Goal: Task Accomplishment & Management: Use online tool/utility

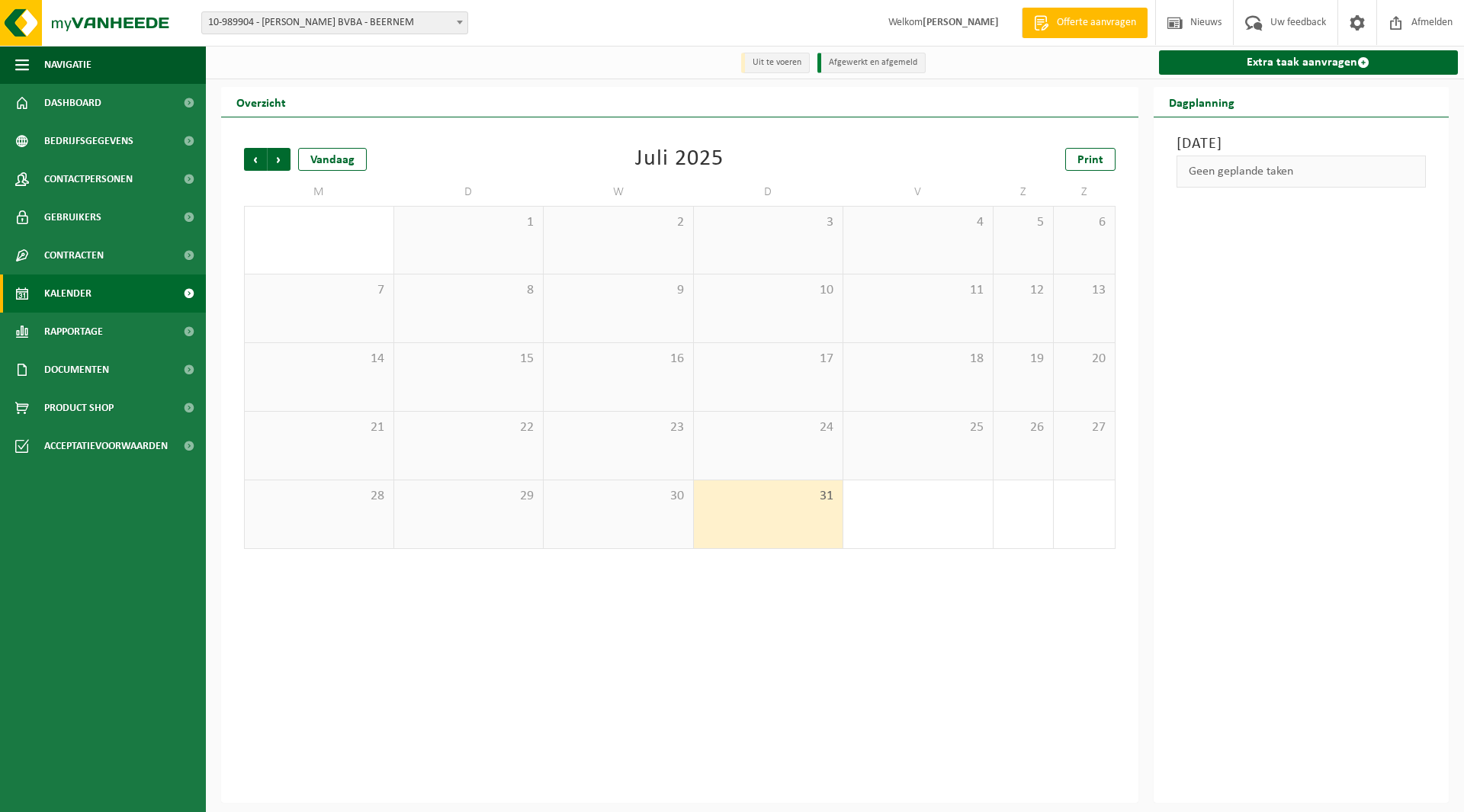
click at [327, 30] on span "10-989904 - [PERSON_NAME] BVBA - BEERNEM" at bounding box center [334, 23] width 266 height 22
type input "premiu"
select select "158906"
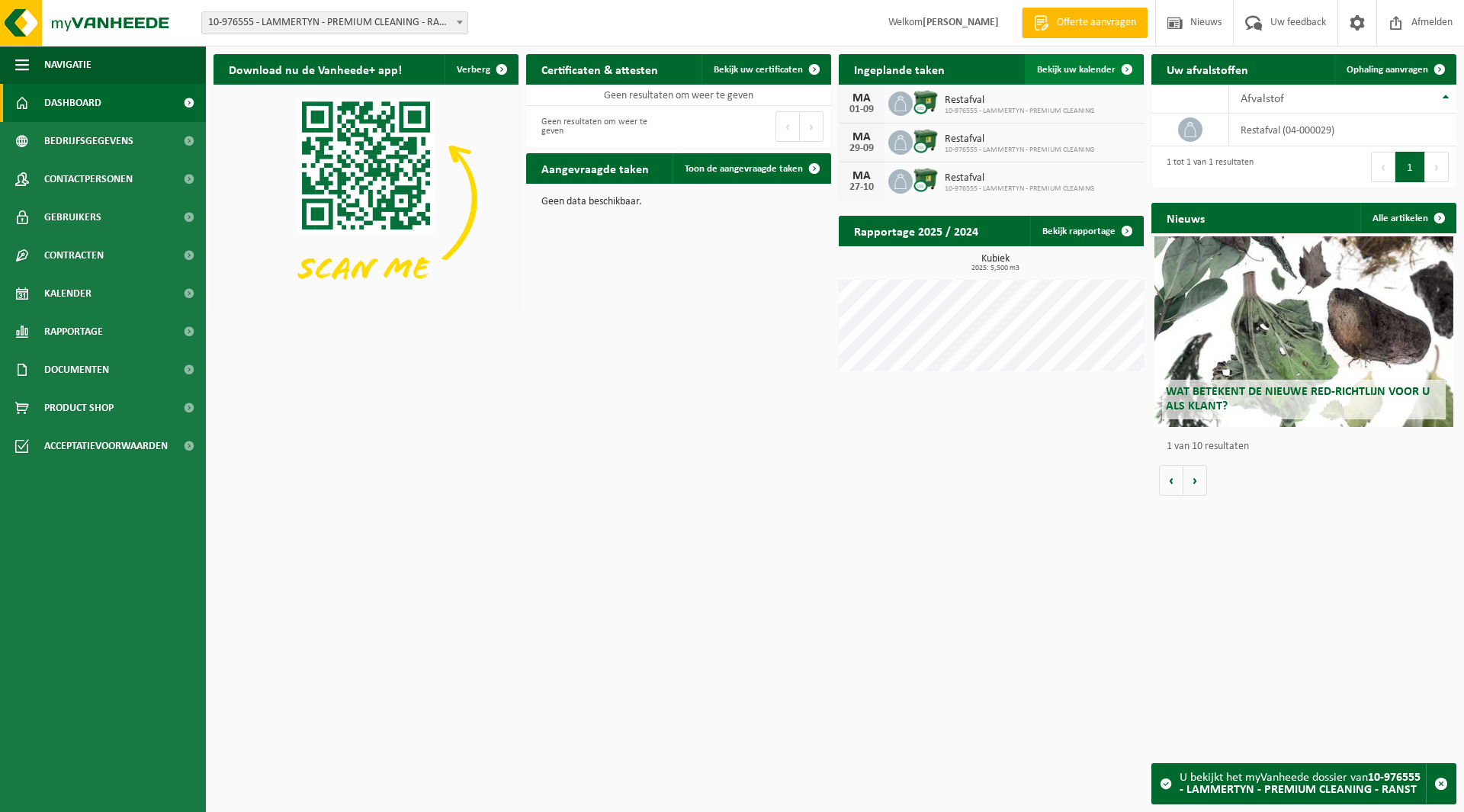
click at [1070, 74] on span "Bekijk uw kalender" at bounding box center [1076, 70] width 79 height 10
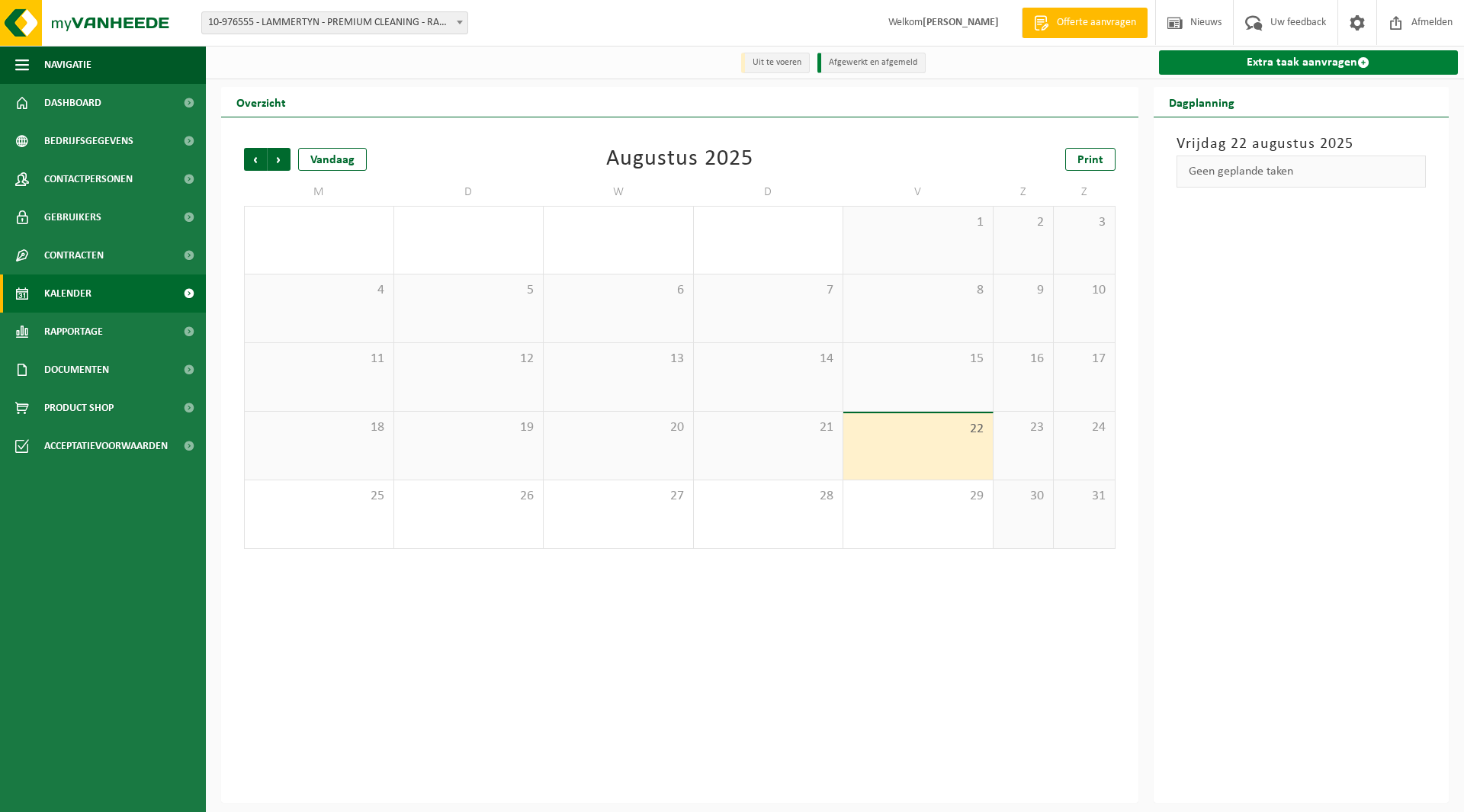
click at [1269, 64] on link "Extra taak aanvragen" at bounding box center [1309, 63] width 300 height 24
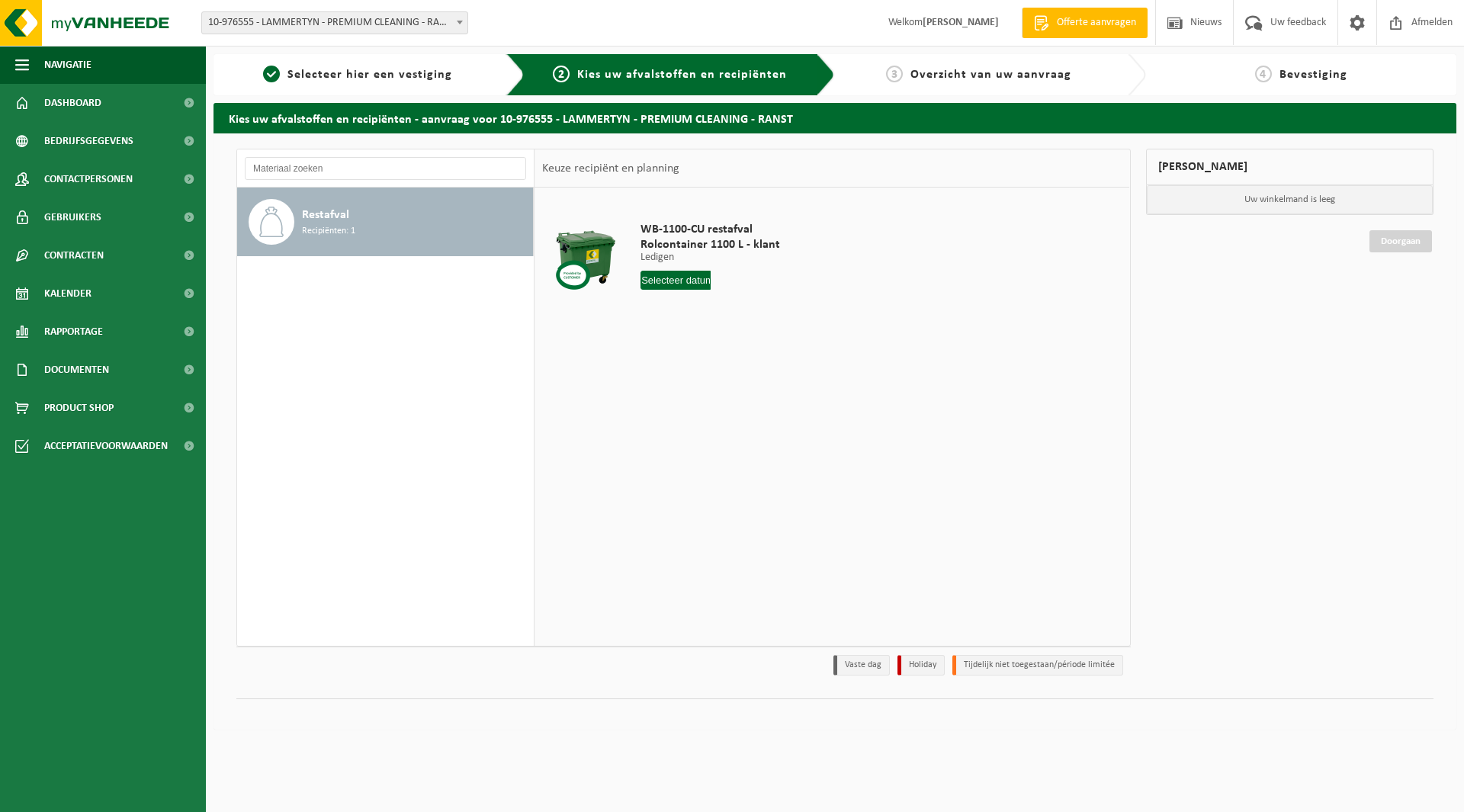
click at [693, 281] on input "text" at bounding box center [675, 280] width 70 height 19
click at [654, 463] on div "25" at bounding box center [654, 464] width 26 height 24
type input "Van [DATE]"
click at [675, 337] on button "In winkelmand" at bounding box center [684, 337] width 84 height 24
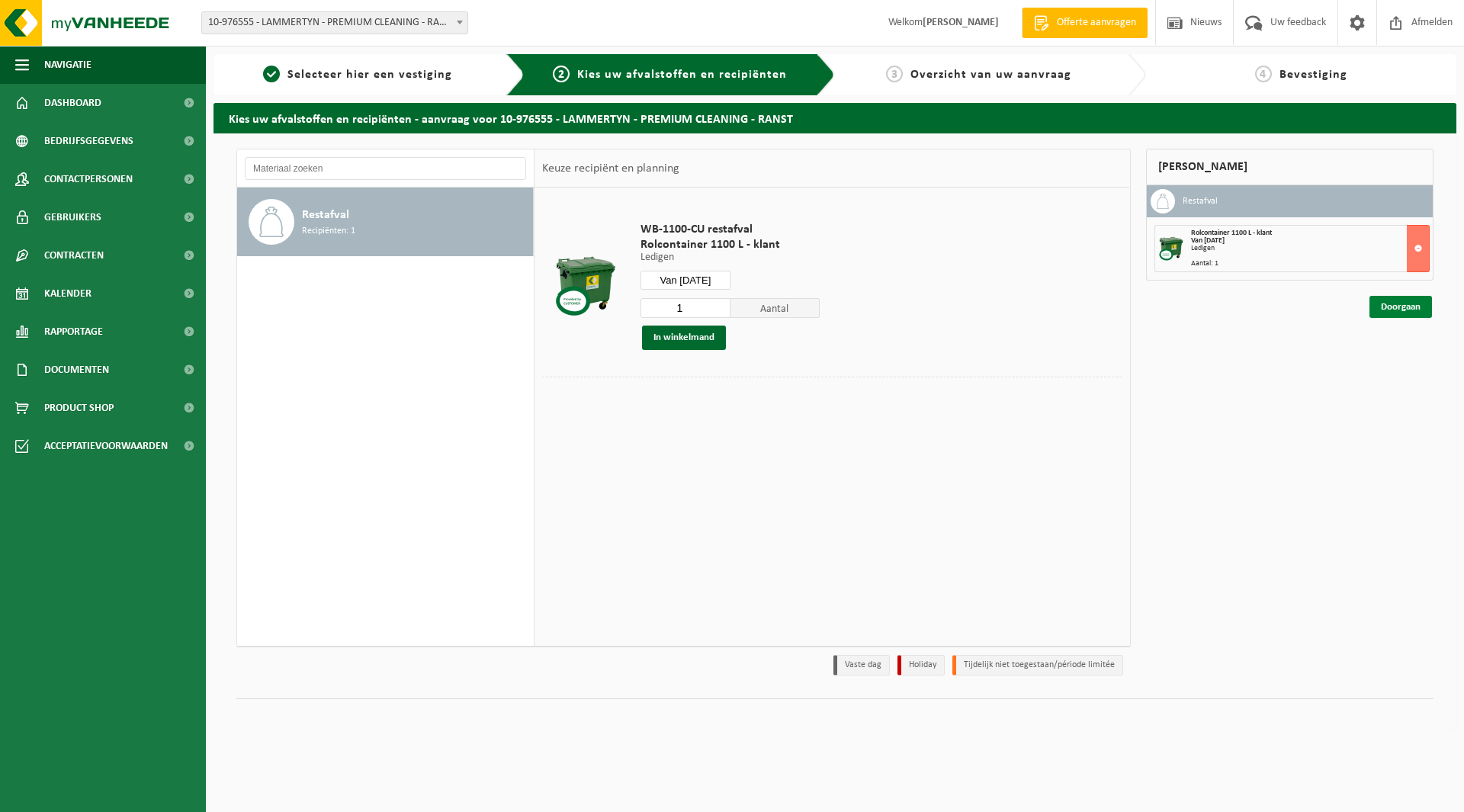
click at [1392, 305] on link "Doorgaan" at bounding box center [1401, 306] width 63 height 22
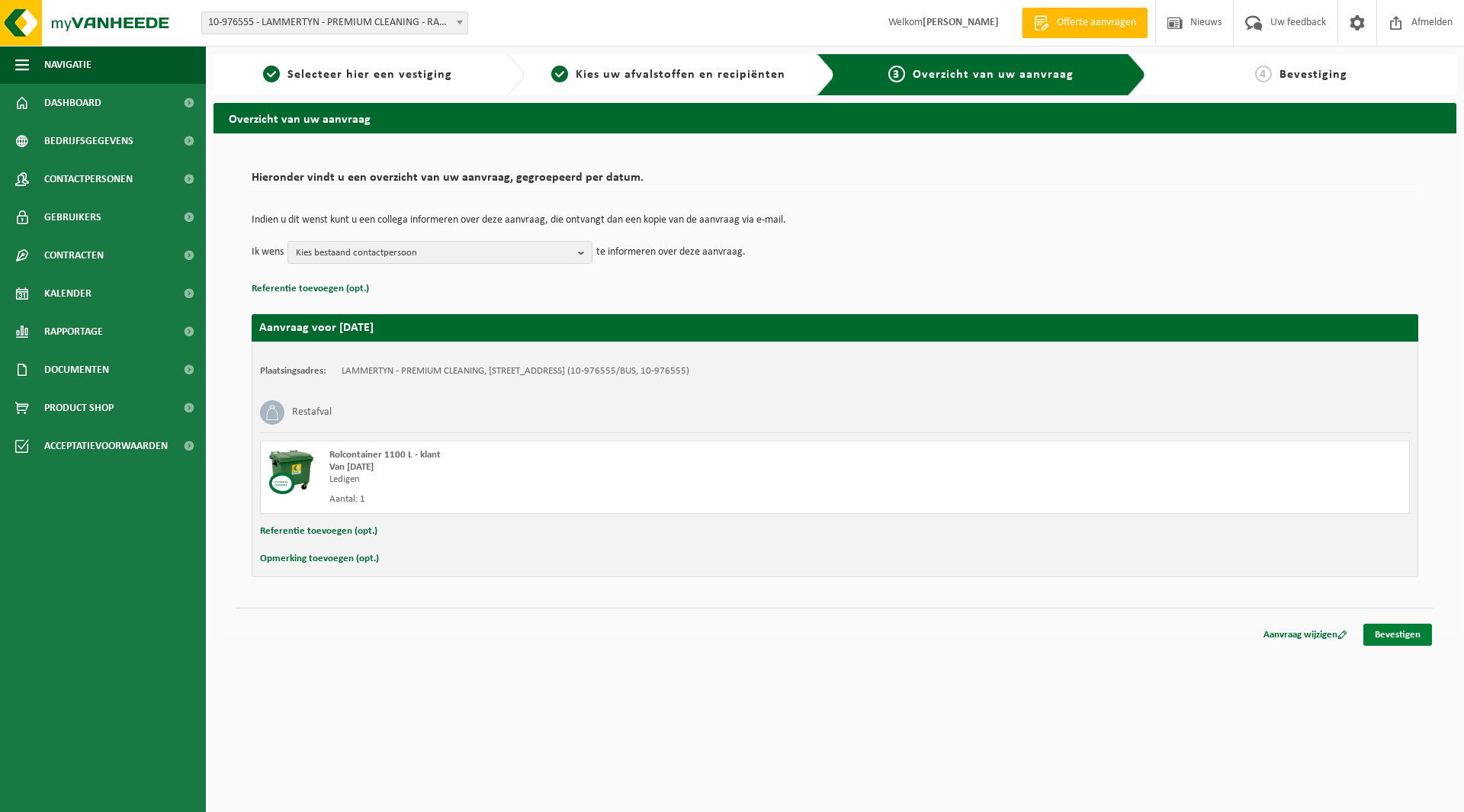
click at [1382, 630] on link "Bevestigen" at bounding box center [1398, 634] width 69 height 22
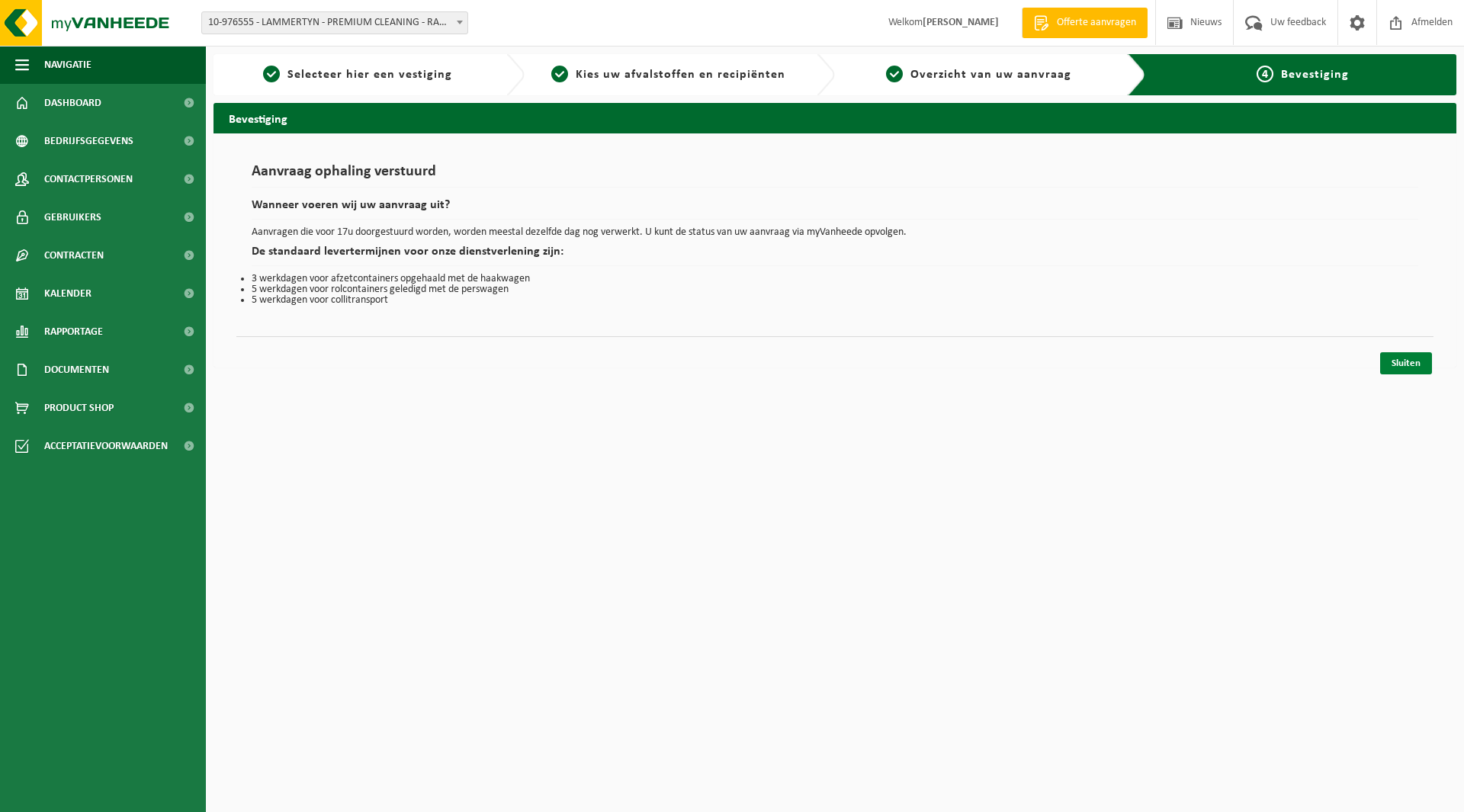
click at [1406, 361] on link "Sluiten" at bounding box center [1406, 363] width 52 height 22
